Goal: Information Seeking & Learning: Learn about a topic

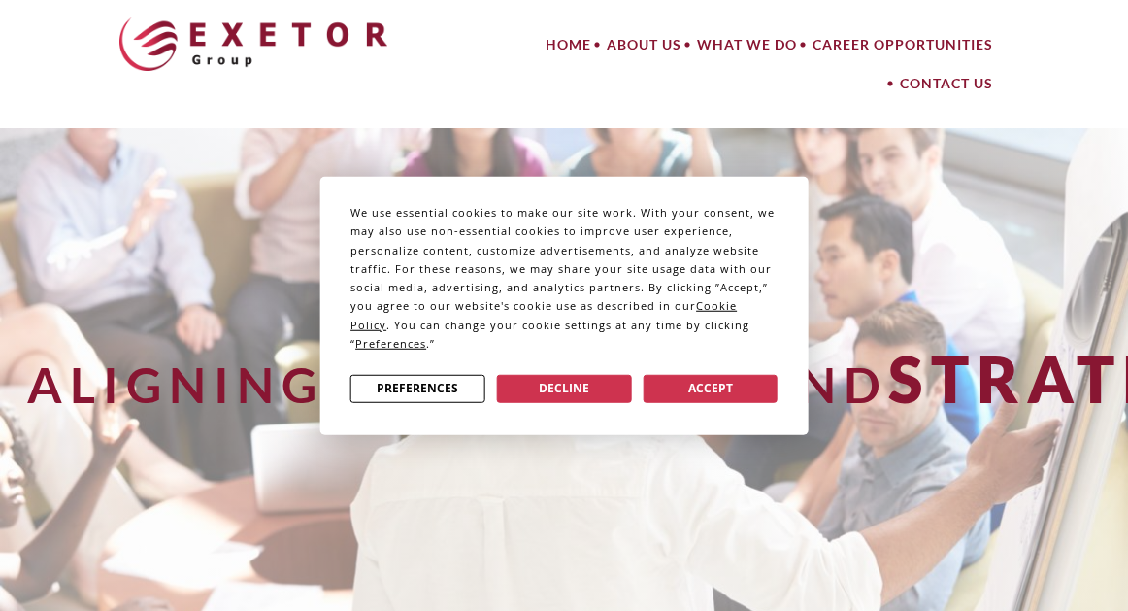
click at [869, 130] on div "We use essential cookies to make our site work. With your consent, we may also …" at bounding box center [564, 305] width 1128 height 611
click at [730, 47] on div "We use essential cookies to make our site work. With your consent, we may also …" at bounding box center [564, 305] width 1128 height 611
click at [586, 396] on button "Decline" at bounding box center [564, 388] width 135 height 28
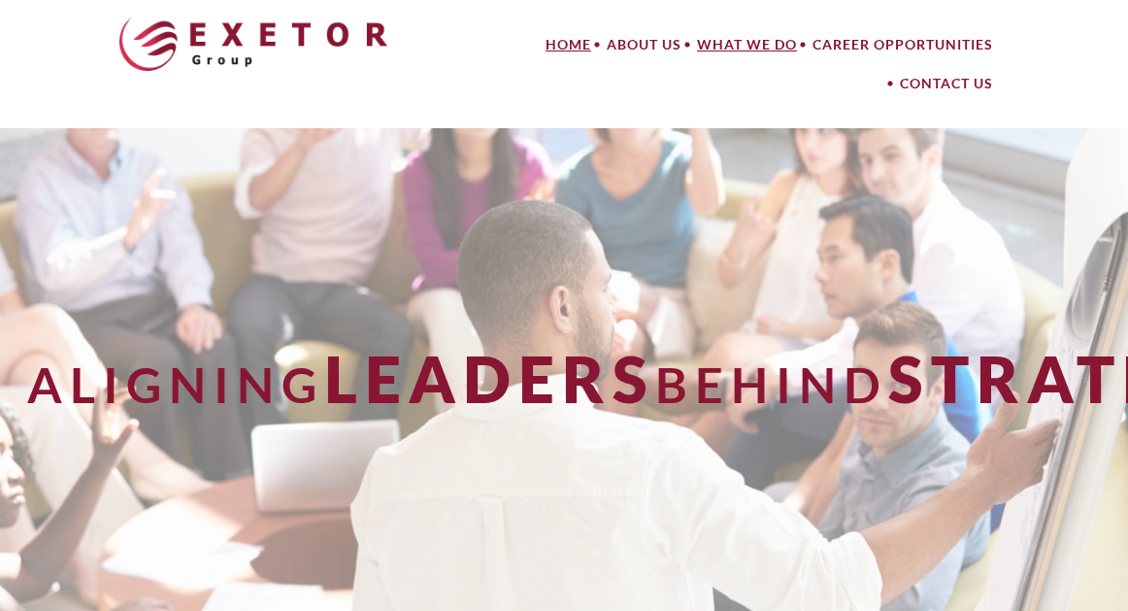
click at [751, 47] on link "What We Do" at bounding box center [747, 44] width 116 height 39
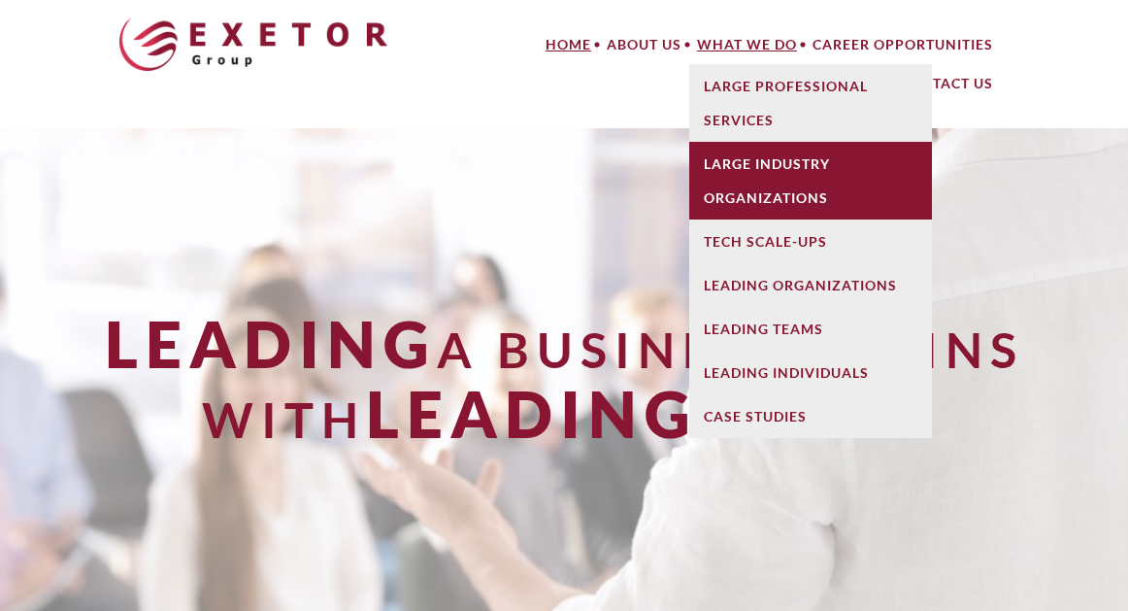
click at [760, 169] on link "Large Industry Organizations" at bounding box center [810, 181] width 243 height 78
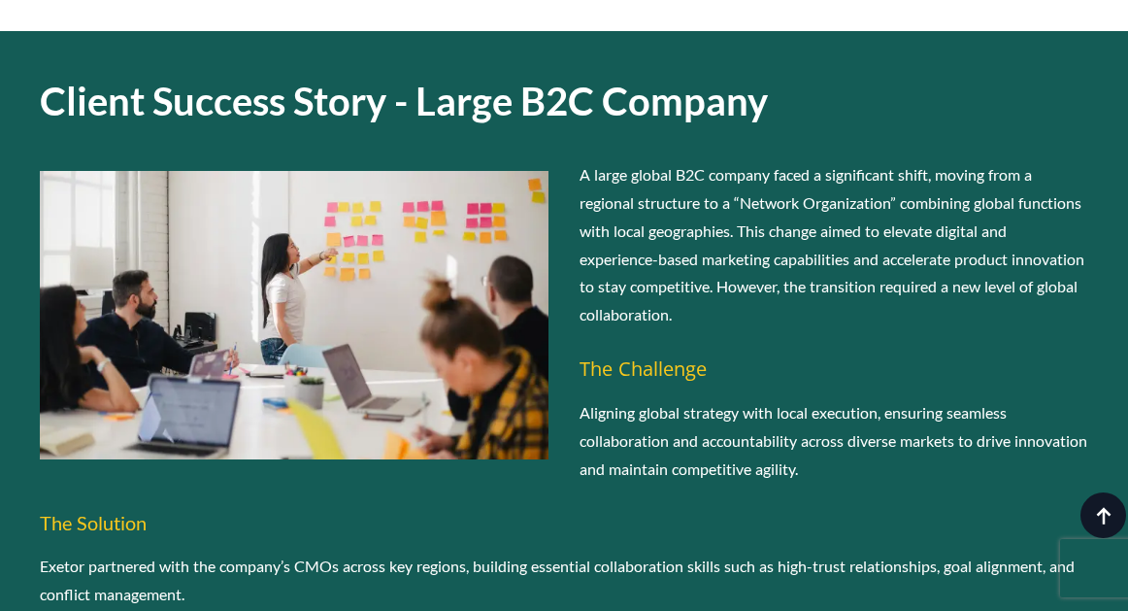
scroll to position [2993, 0]
